Goal: Task Accomplishment & Management: Use online tool/utility

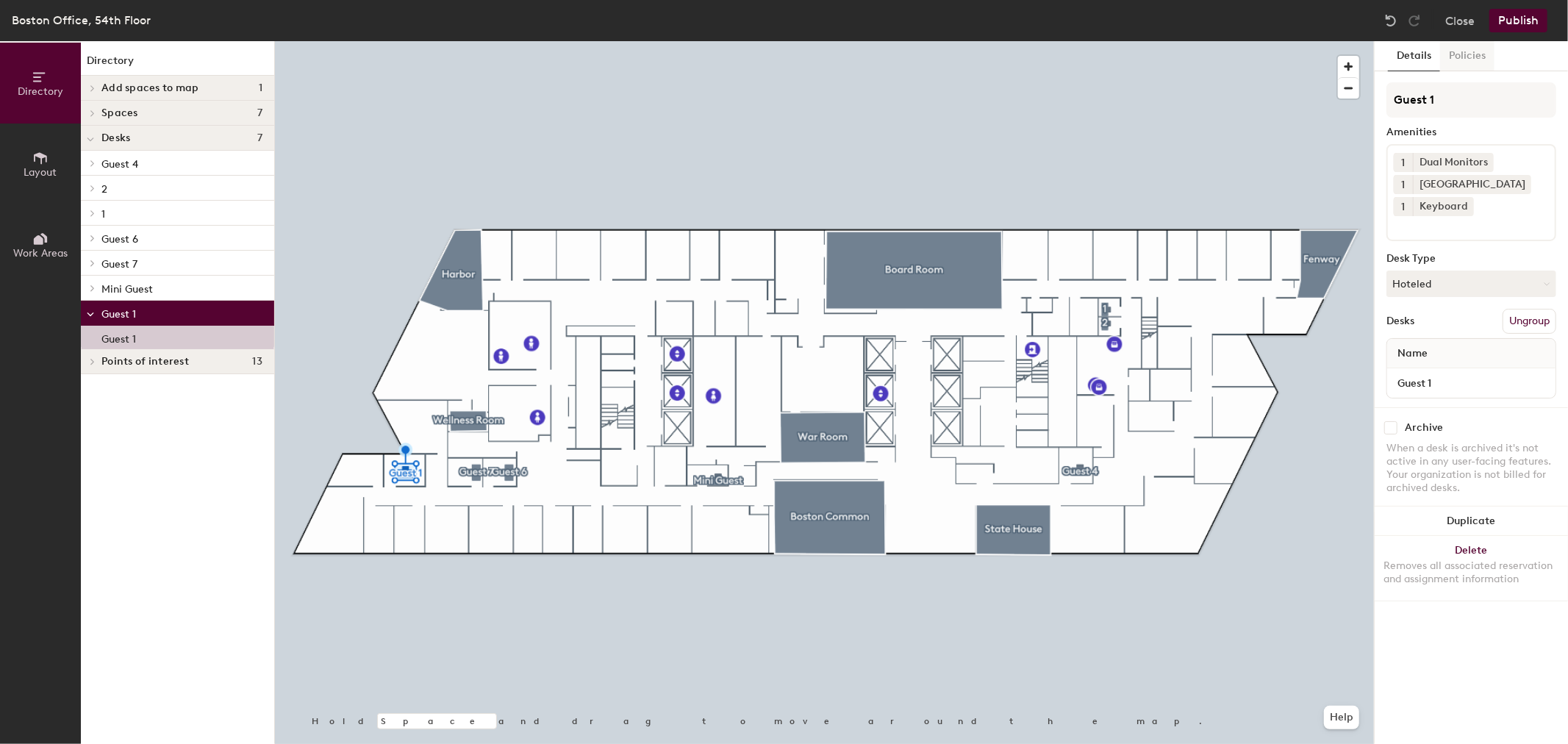
click at [1456, 51] on button "Policies" at bounding box center [1468, 56] width 54 height 30
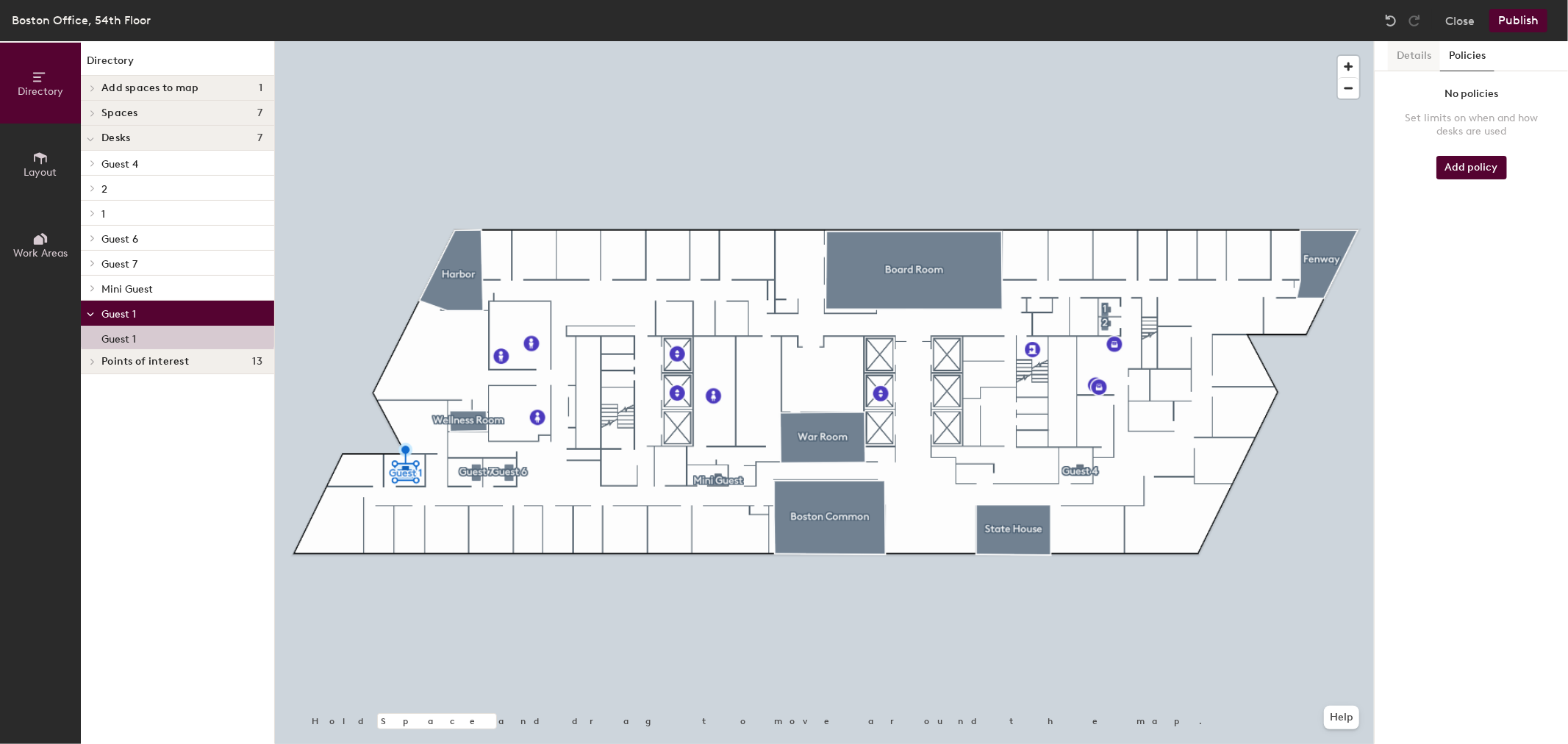
click at [1391, 55] on button "Details" at bounding box center [1414, 56] width 52 height 30
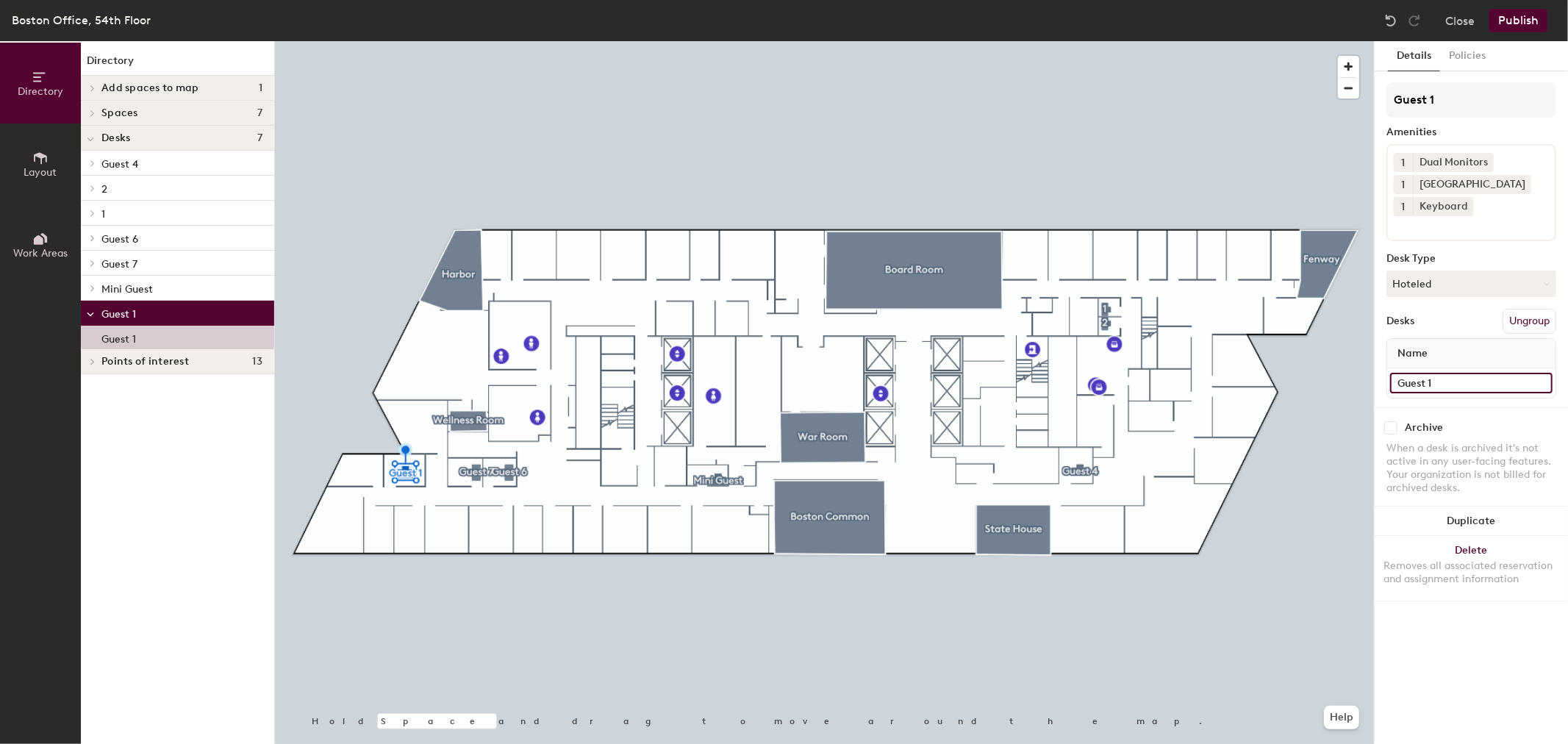
click at [1456, 372] on input "Guest 1" at bounding box center [1472, 382] width 162 height 21
click at [1463, 408] on div "Archive When a desk is archived it's not active in any user-facing features. Yo…" at bounding box center [1471, 460] width 193 height 105
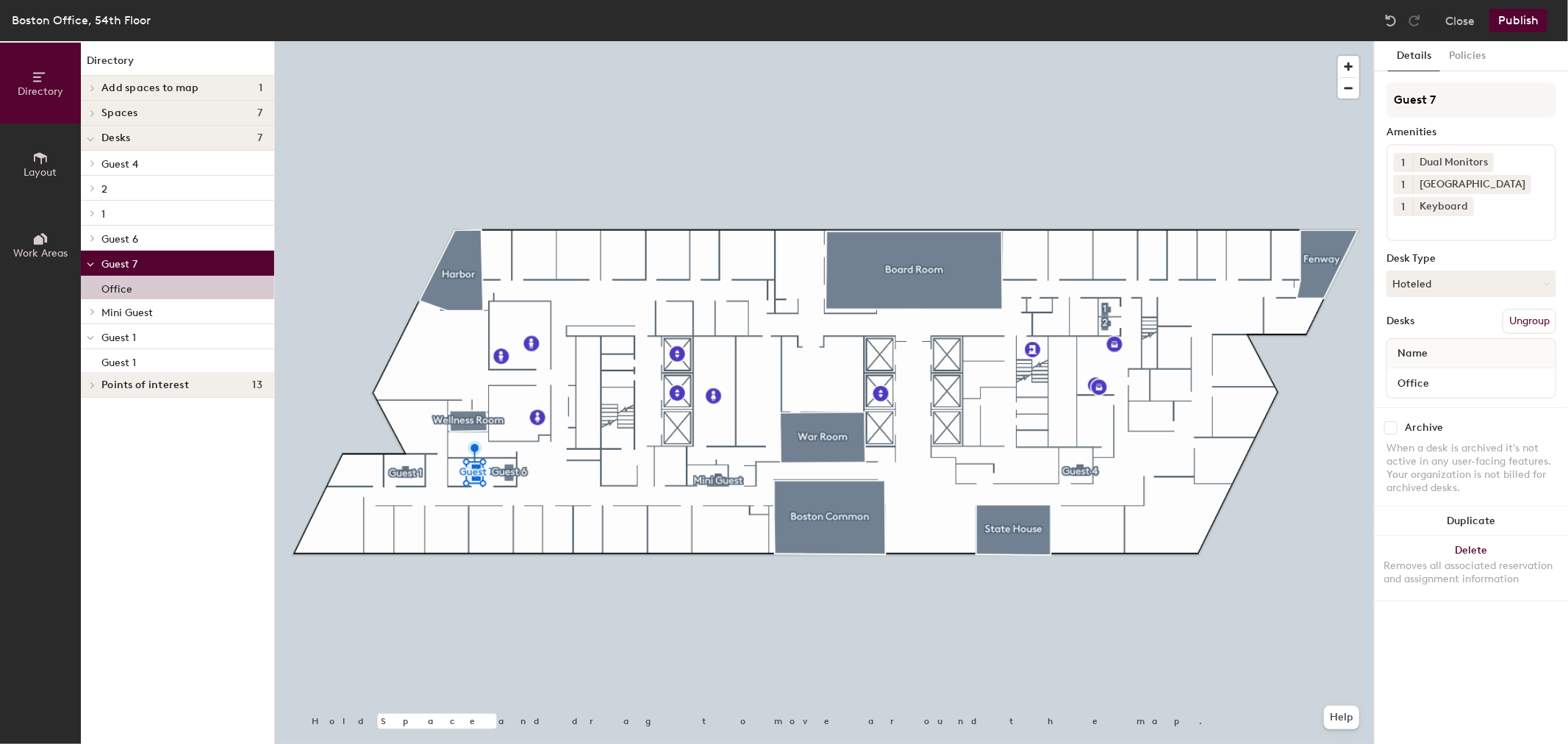
click at [157, 132] on h4 "Desks 7" at bounding box center [182, 138] width 161 height 12
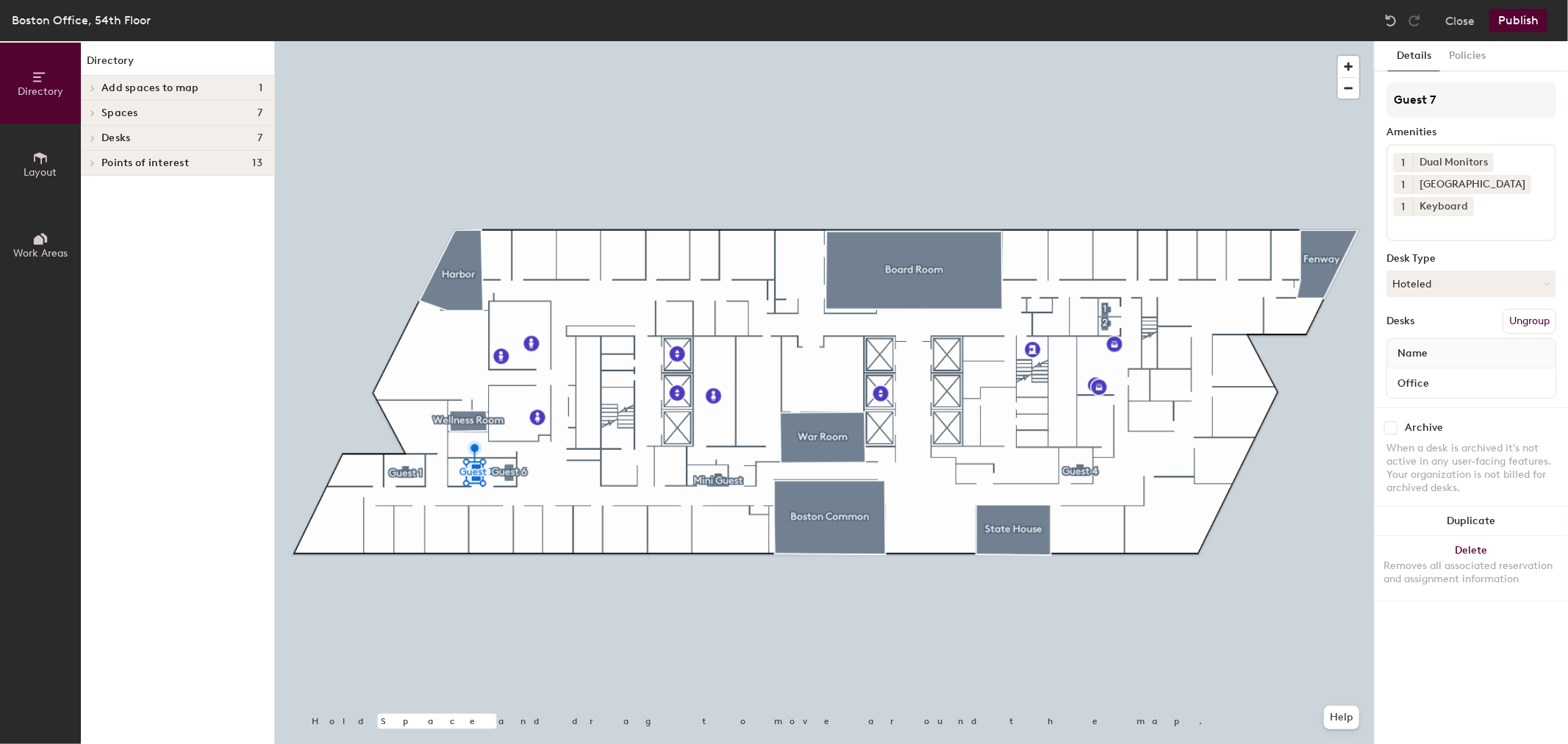
click at [157, 132] on h4 "Desks 7" at bounding box center [182, 138] width 161 height 12
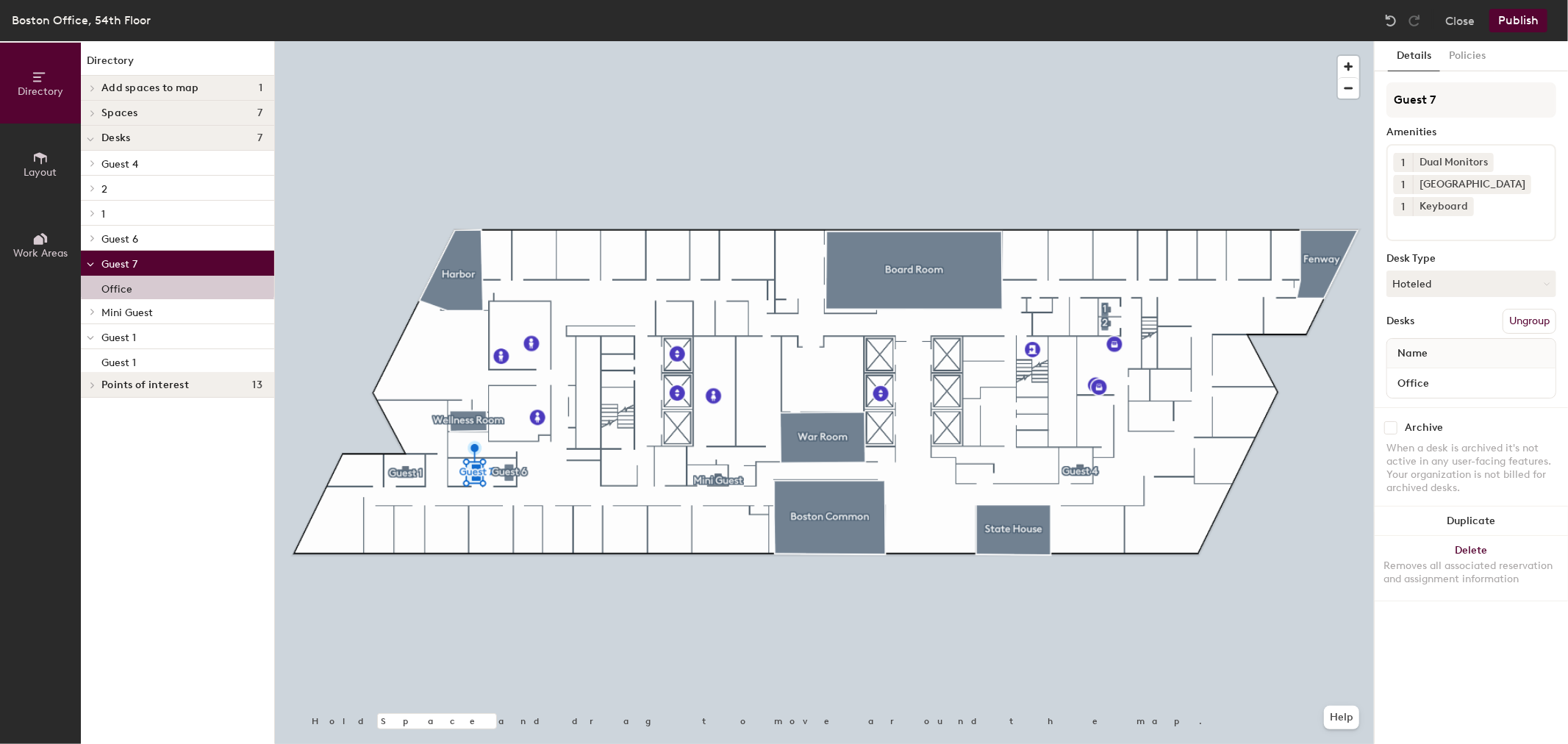
click at [136, 207] on p "1" at bounding box center [182, 213] width 161 height 19
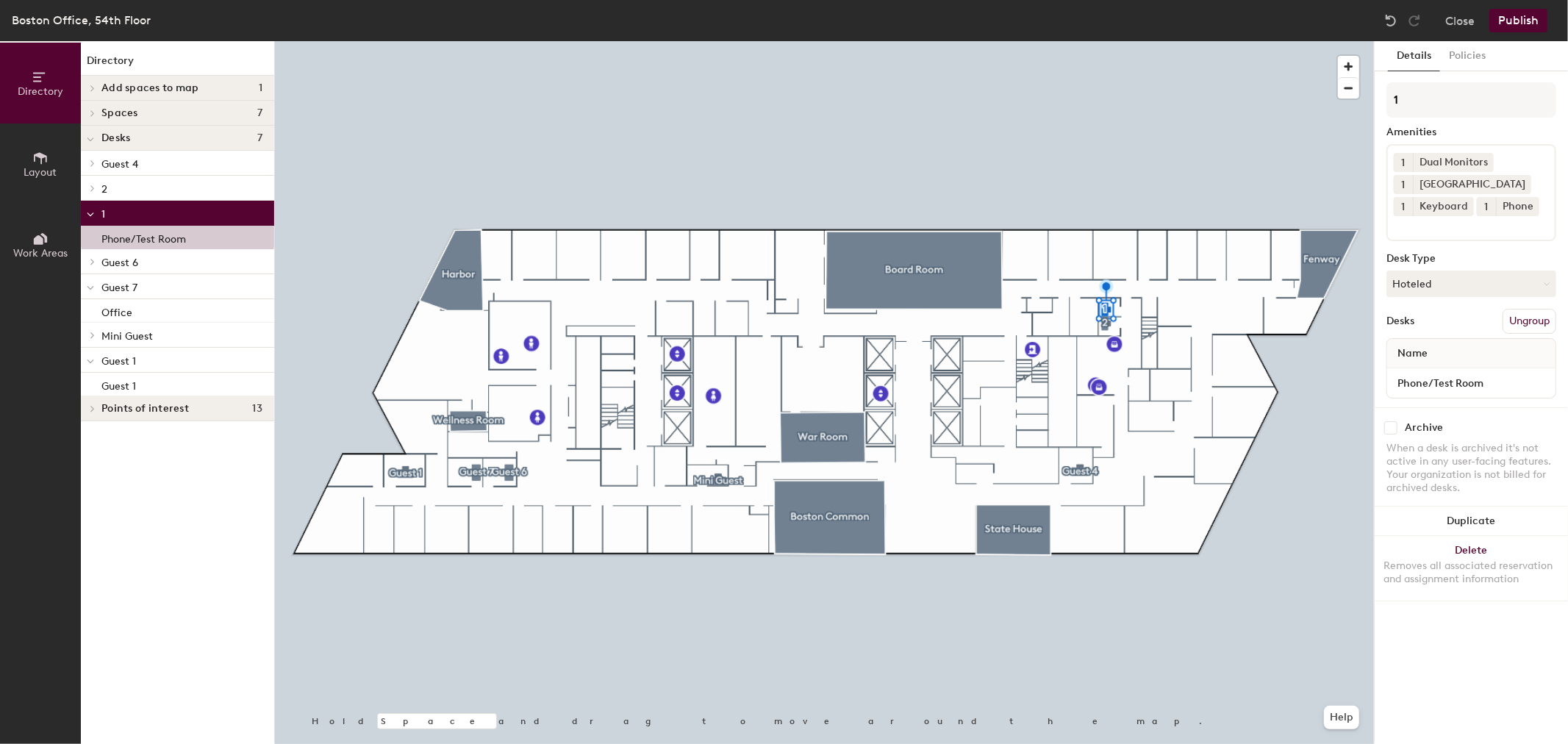
click at [136, 207] on p "1" at bounding box center [182, 213] width 161 height 19
click at [152, 327] on p "Guest 1" at bounding box center [182, 336] width 161 height 19
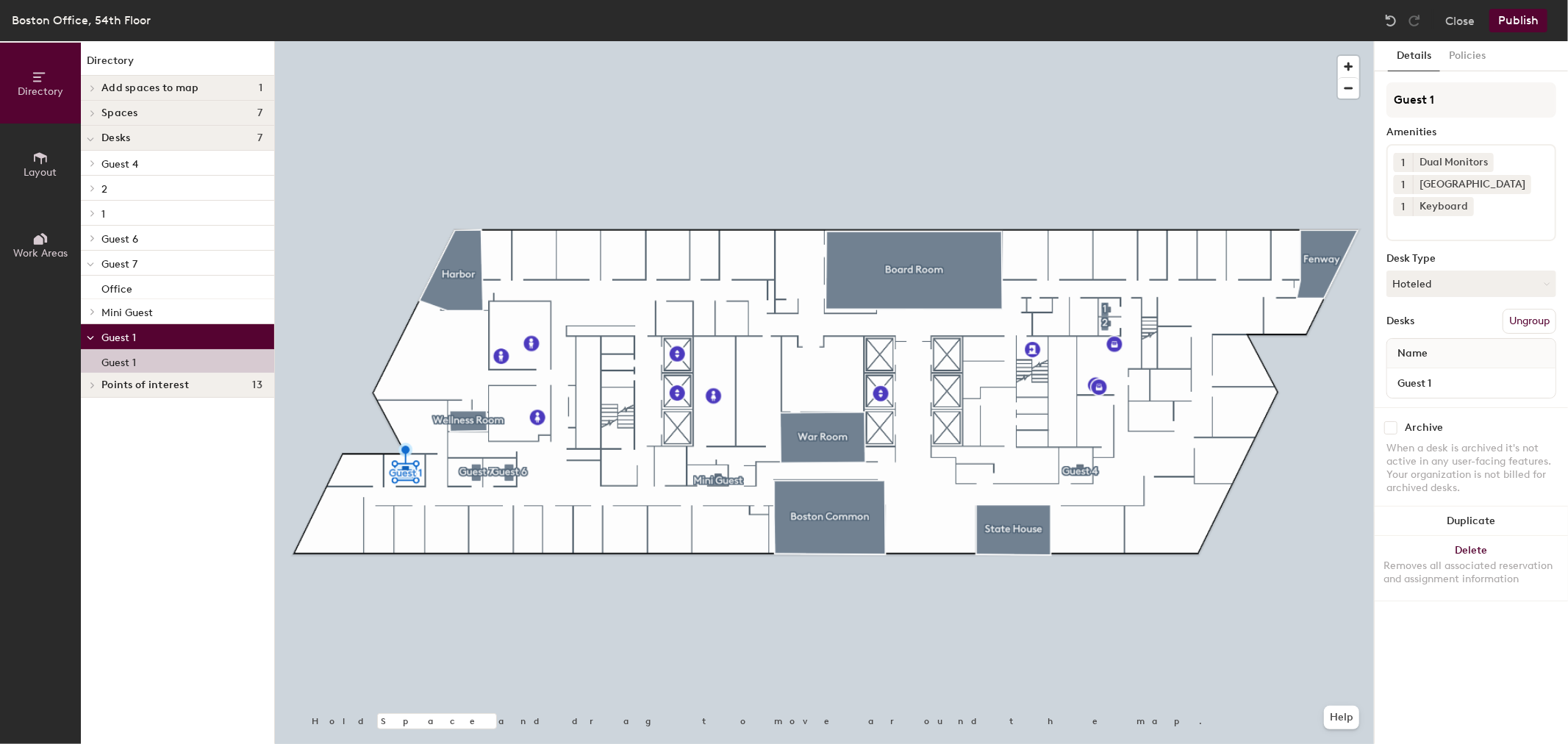
click at [144, 358] on div "Guest 1" at bounding box center [177, 361] width 193 height 23
click at [94, 335] on div at bounding box center [90, 336] width 19 height 24
click at [88, 112] on span at bounding box center [91, 113] width 13 height 8
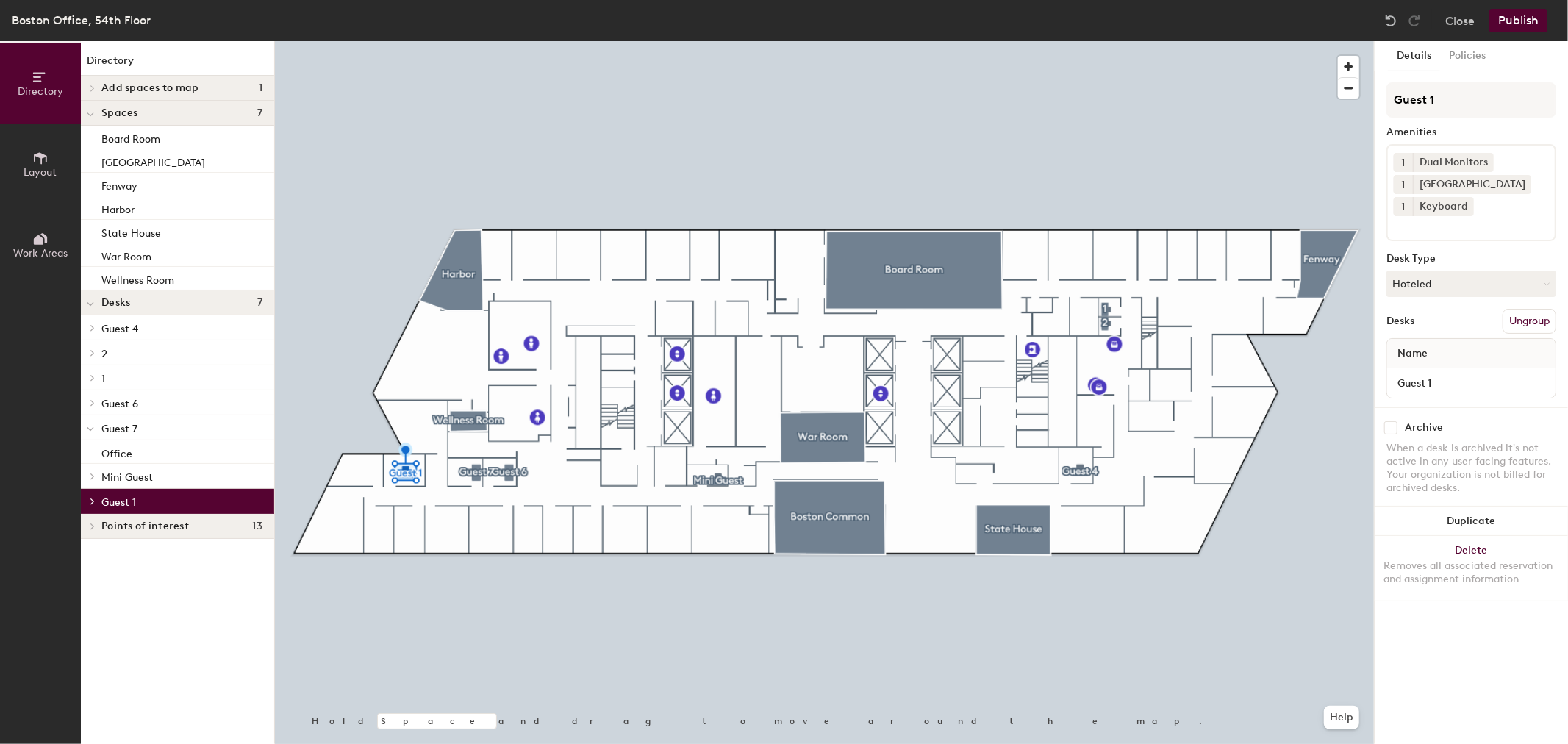
click at [91, 112] on icon at bounding box center [90, 115] width 8 height 6
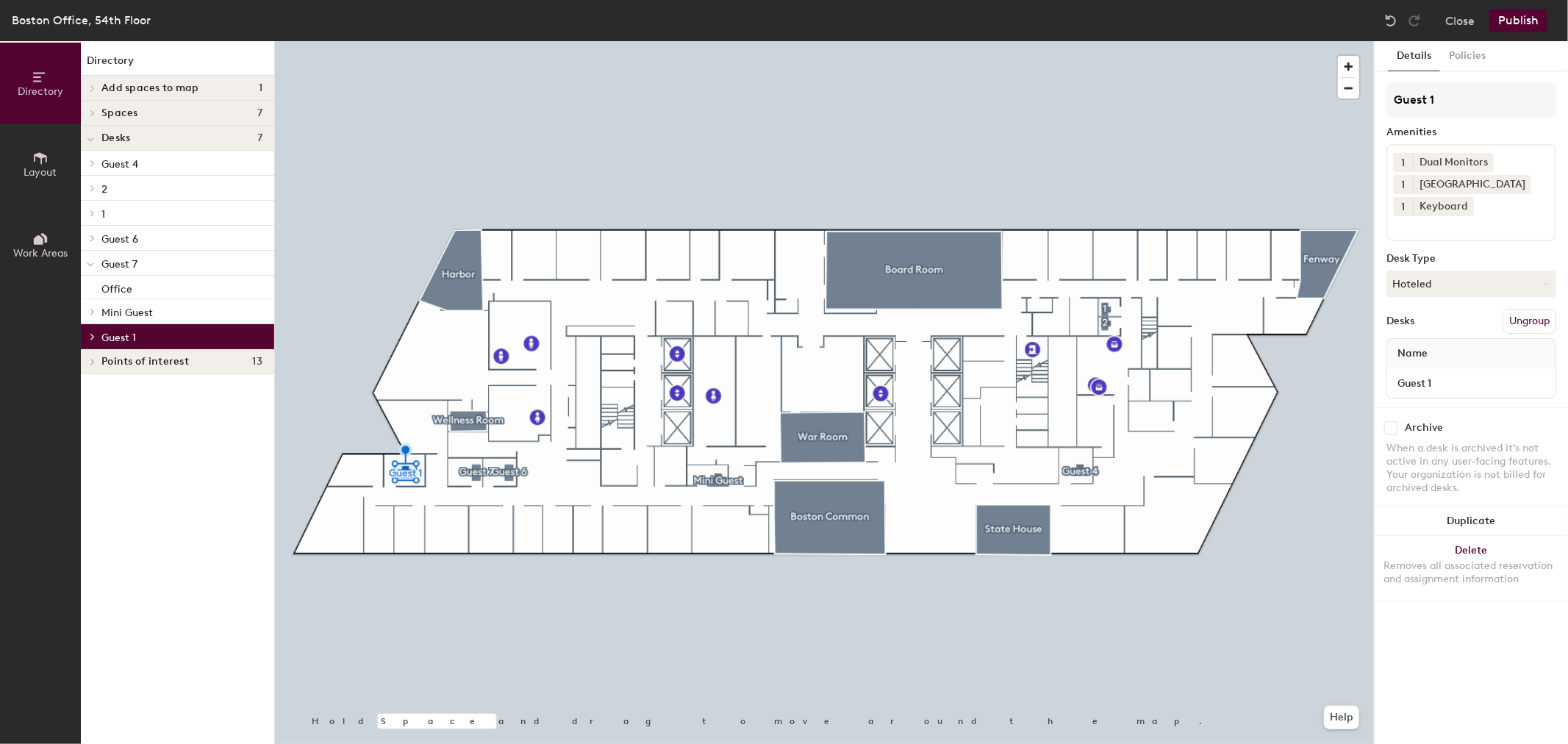
click at [93, 138] on icon at bounding box center [90, 140] width 6 height 3
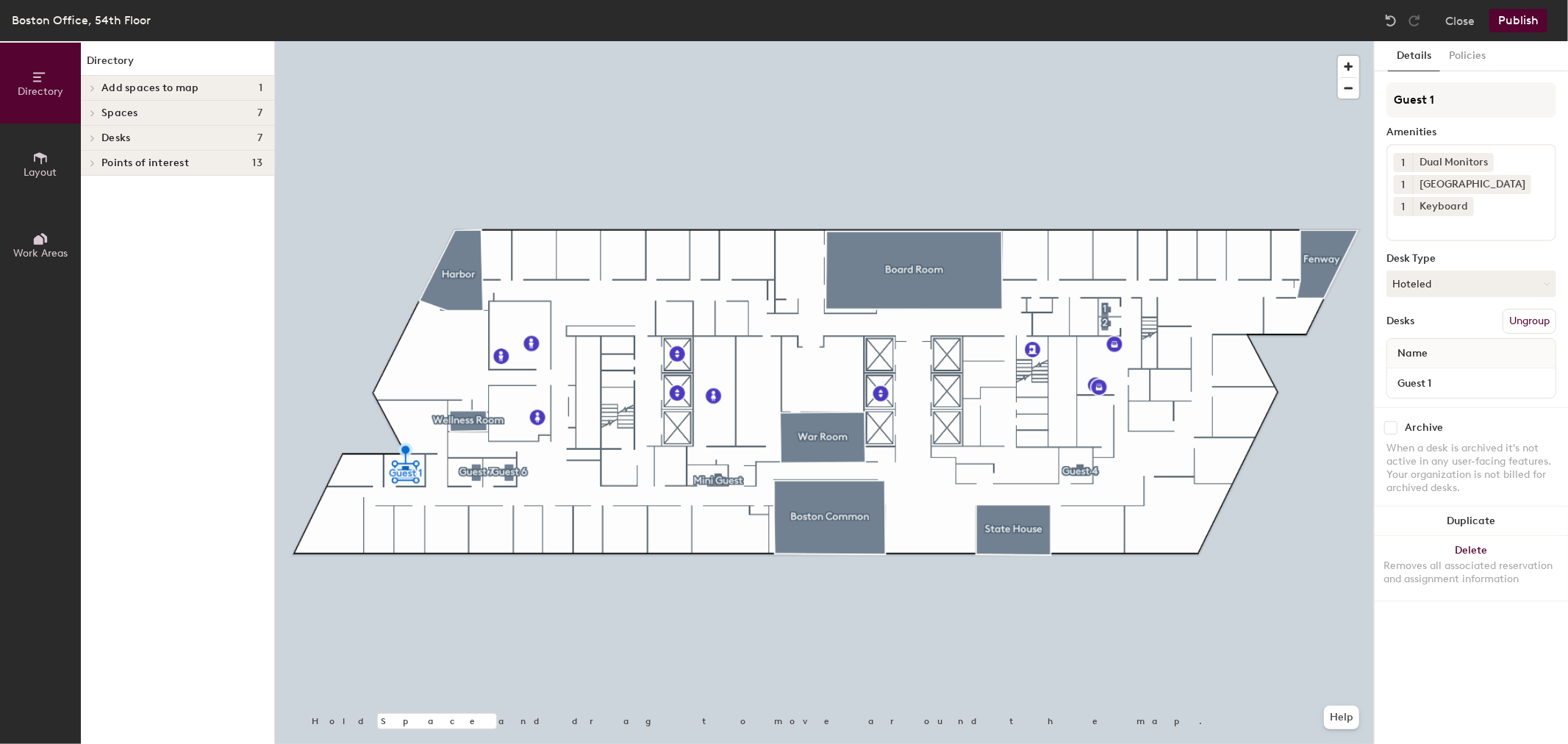
click at [95, 141] on span at bounding box center [91, 138] width 13 height 8
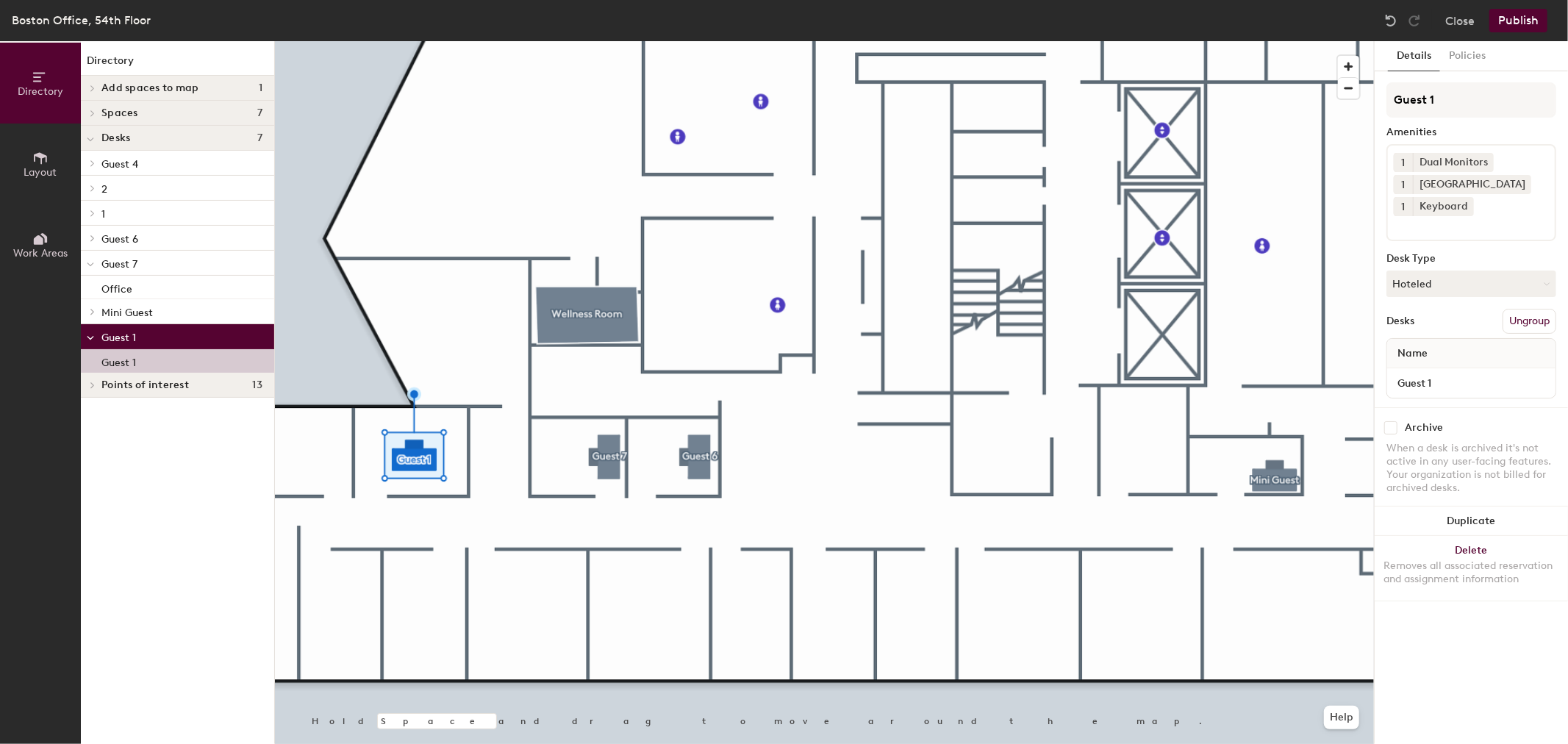
click at [178, 358] on div "Guest 1" at bounding box center [177, 361] width 193 height 23
click at [1478, 379] on input "Guest 1" at bounding box center [1472, 382] width 162 height 21
type input "Office"
click at [1511, 22] on button "Publish" at bounding box center [1518, 21] width 58 height 23
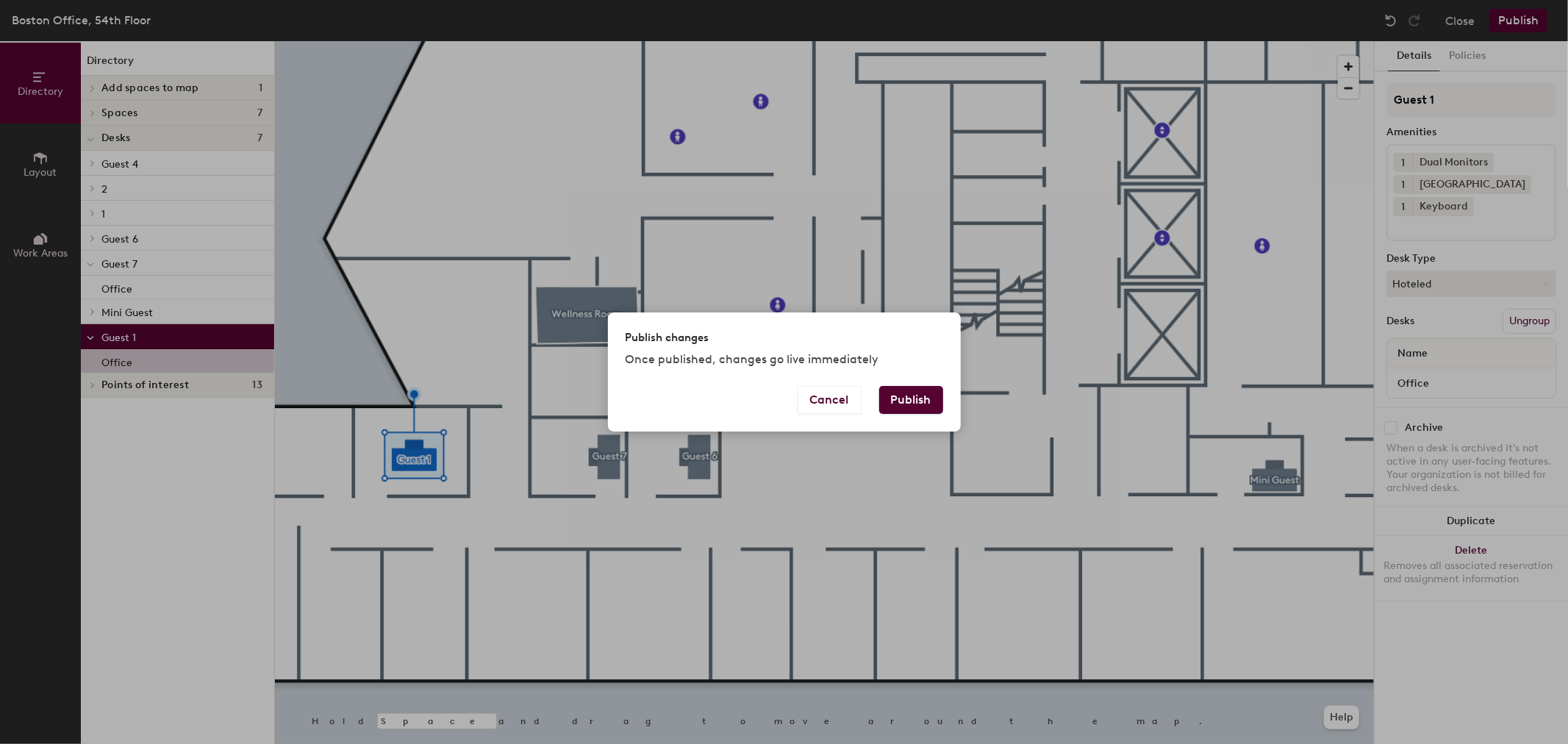
click at [916, 401] on button "Publish" at bounding box center [911, 399] width 64 height 28
